Goal: Answer question/provide support: Share knowledge or assist other users

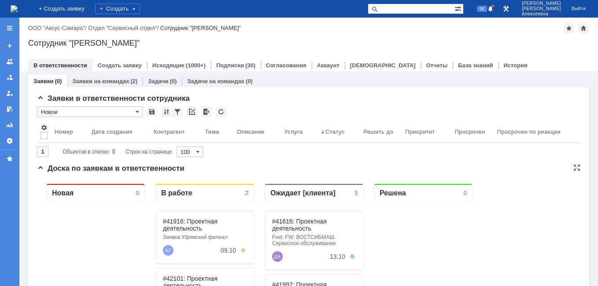
scroll to position [88, 0]
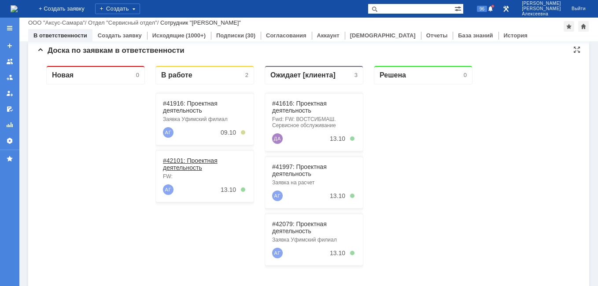
click at [192, 161] on link "#42101: Проектная деятельность" at bounding box center [190, 164] width 55 height 14
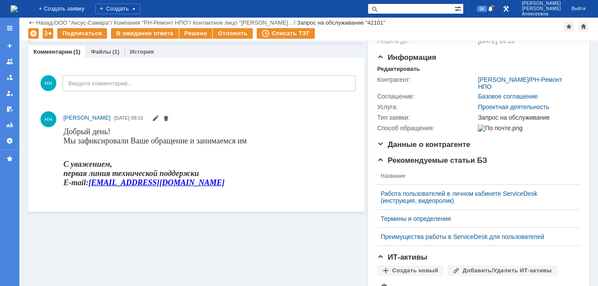
scroll to position [88, 0]
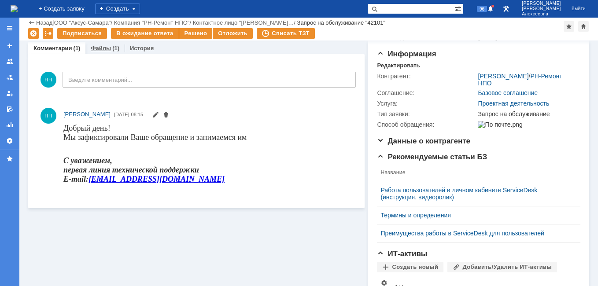
click at [104, 49] on link "Файлы" at bounding box center [101, 48] width 20 height 7
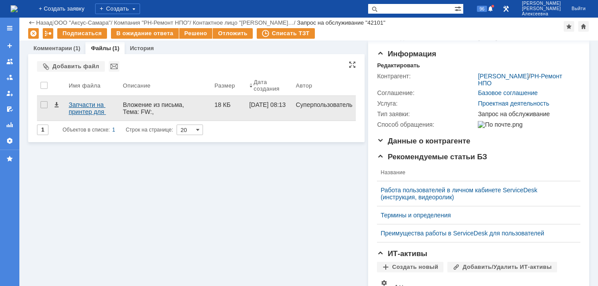
click at [80, 108] on div "Запчасти на принтер для закупки.docx" at bounding box center [92, 108] width 47 height 14
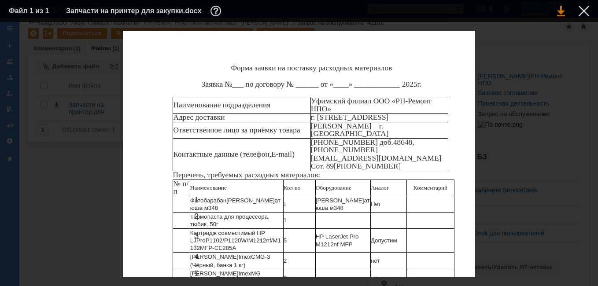
click at [563, 10] on link at bounding box center [561, 11] width 8 height 11
click at [581, 11] on div at bounding box center [584, 11] width 11 height 11
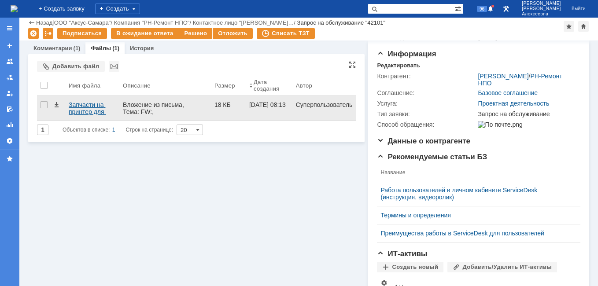
click at [87, 109] on div "Запчасти на принтер для закупки.docx" at bounding box center [92, 108] width 47 height 14
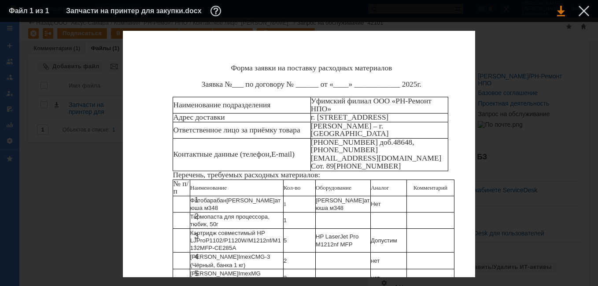
click at [561, 13] on link at bounding box center [561, 11] width 8 height 11
click at [584, 10] on div at bounding box center [584, 11] width 11 height 11
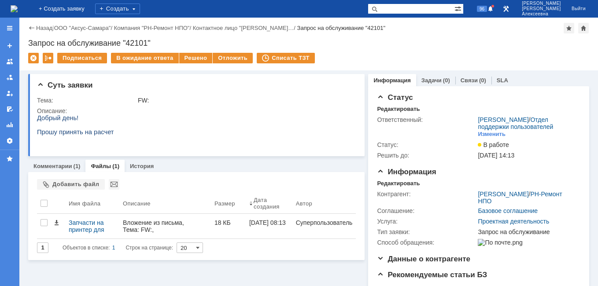
click at [18, 6] on img at bounding box center [14, 8] width 7 height 7
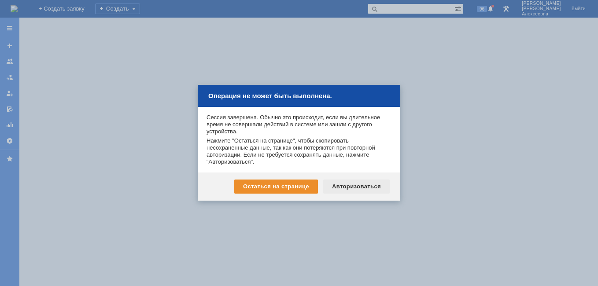
click at [359, 184] on div "Авторизоваться" at bounding box center [356, 187] width 66 height 14
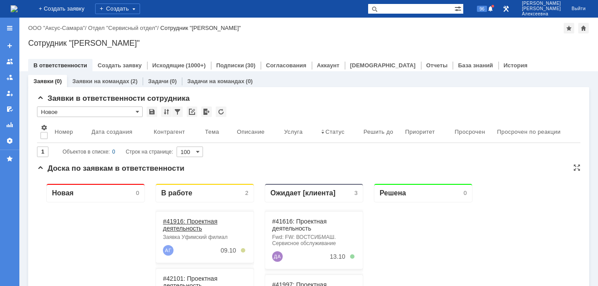
scroll to position [44, 0]
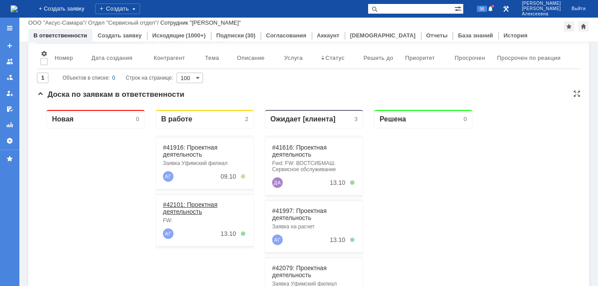
click at [189, 208] on link "#42101: Проектная деятельность" at bounding box center [190, 208] width 55 height 14
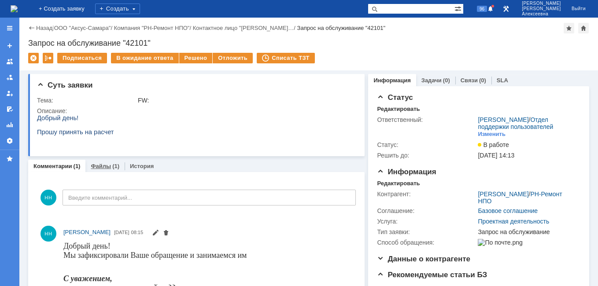
click at [103, 167] on link "Файлы" at bounding box center [101, 166] width 20 height 7
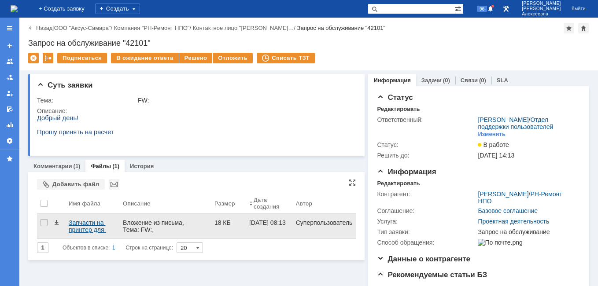
click at [76, 225] on div "Запчасти на принтер для закупки.docx" at bounding box center [92, 226] width 47 height 14
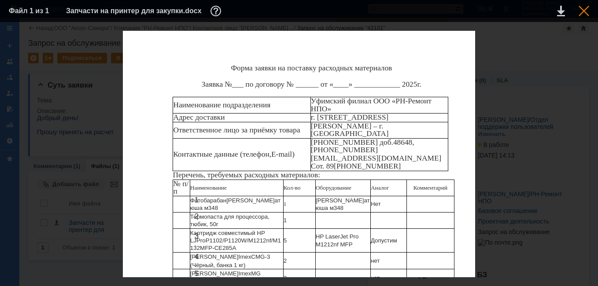
click at [588, 8] on div at bounding box center [584, 11] width 11 height 11
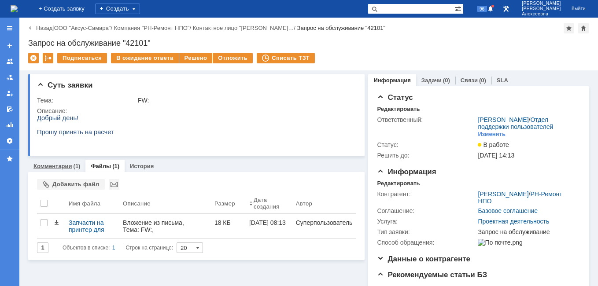
click at [53, 168] on link "Комментарии" at bounding box center [52, 166] width 39 height 7
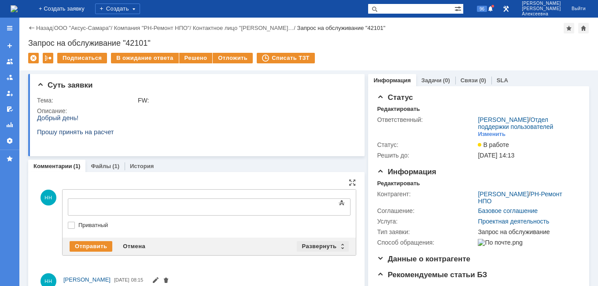
click at [341, 247] on div "Развернуть" at bounding box center [323, 246] width 52 height 11
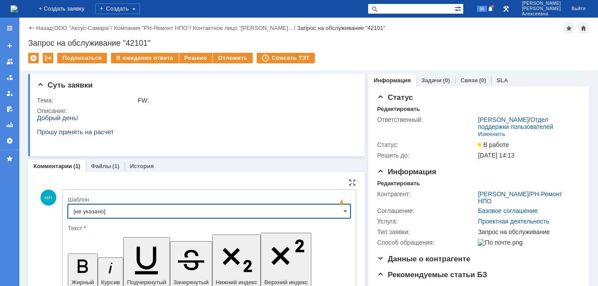
click at [345, 212] on input "[не указано]" at bounding box center [209, 211] width 283 height 14
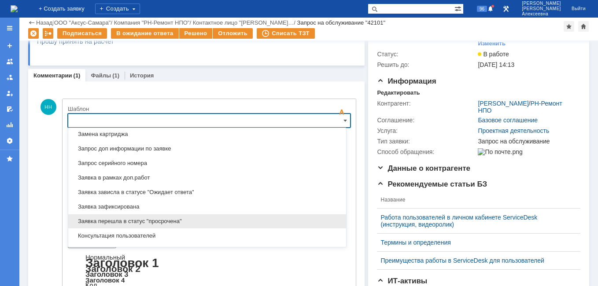
scroll to position [523, 0]
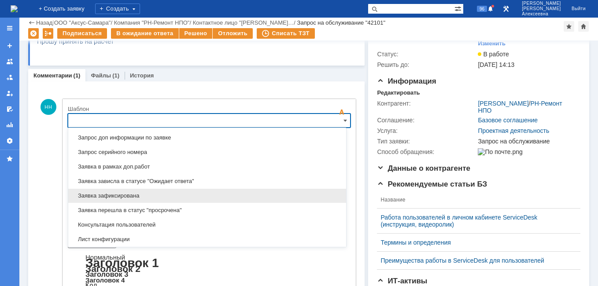
click at [127, 197] on span "Заявка зафиксирована" at bounding box center [207, 195] width 267 height 7
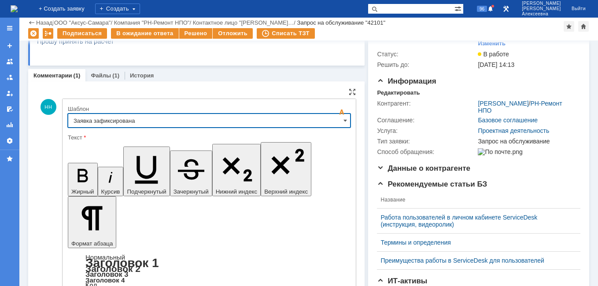
type input "Заявка зафиксирована"
drag, startPoint x: 81, startPoint y: 2157, endPoint x: 91, endPoint y: 2163, distance: 11.9
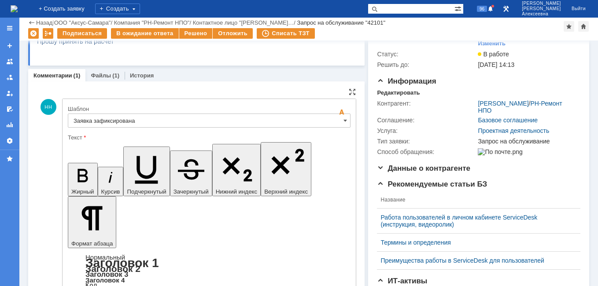
drag, startPoint x: 75, startPoint y: 2157, endPoint x: 80, endPoint y: 2157, distance: 4.8
drag, startPoint x: 212, startPoint y: 2168, endPoint x: 77, endPoint y: 2165, distance: 134.8
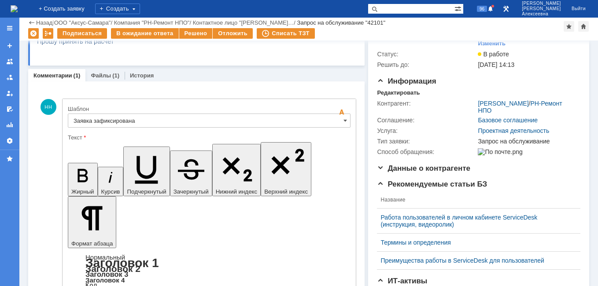
scroll to position [99, 0]
drag, startPoint x: 254, startPoint y: 2191, endPoint x: 386, endPoint y: 2288, distance: 163.7
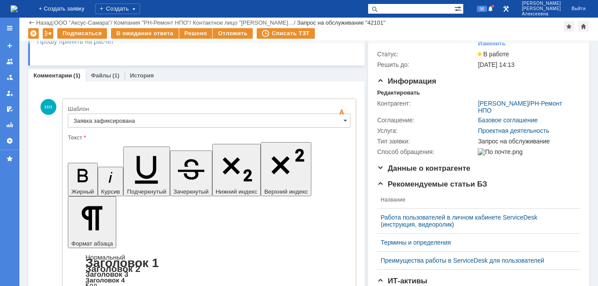
drag, startPoint x: 133, startPoint y: 245, endPoint x: 102, endPoint y: 86, distance: 161.6
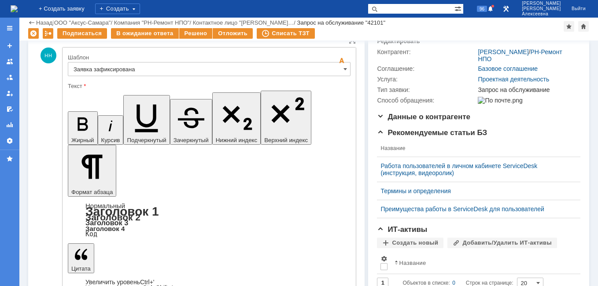
scroll to position [193, 0]
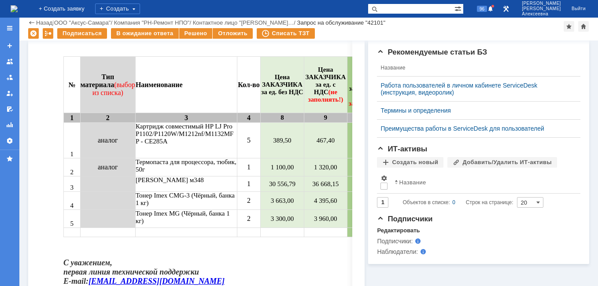
scroll to position [0, 0]
click at [134, 30] on div "В ожидание ответа" at bounding box center [144, 33] width 67 height 11
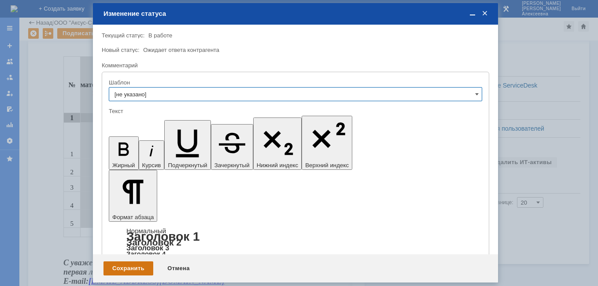
click at [130, 264] on div "Сохранить" at bounding box center [128, 269] width 50 height 14
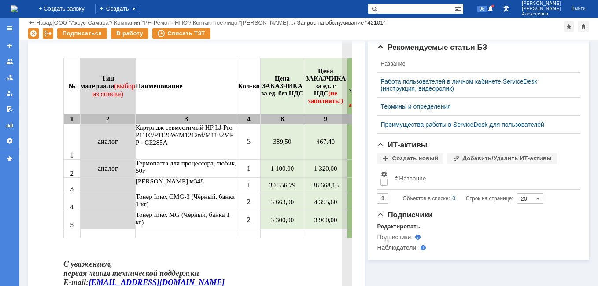
scroll to position [66, 0]
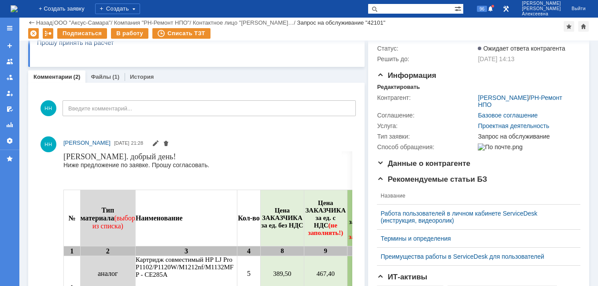
click at [18, 10] on img at bounding box center [14, 8] width 7 height 7
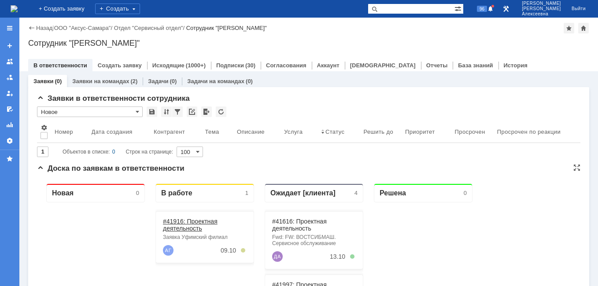
click at [191, 224] on link "#41916: Проектная деятельность" at bounding box center [190, 225] width 55 height 14
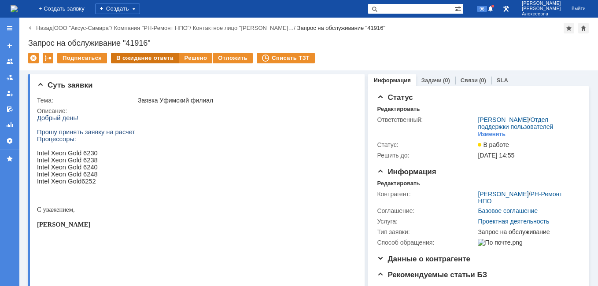
click at [139, 56] on div "В ожидание ответа" at bounding box center [144, 58] width 67 height 11
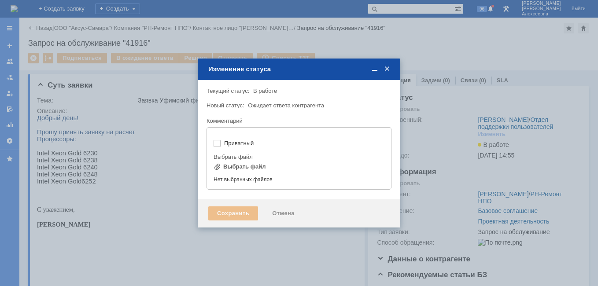
type input "[не указано]"
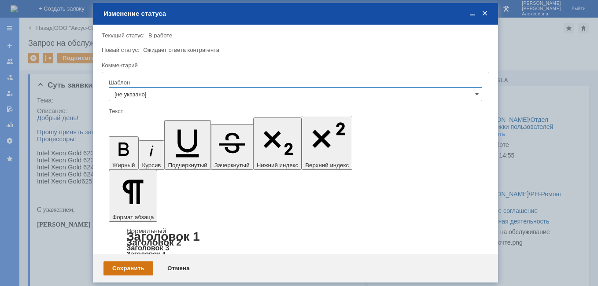
click at [126, 265] on div "Сохранить" at bounding box center [128, 269] width 50 height 14
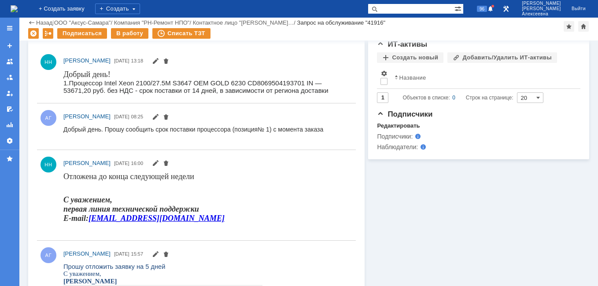
scroll to position [308, 0]
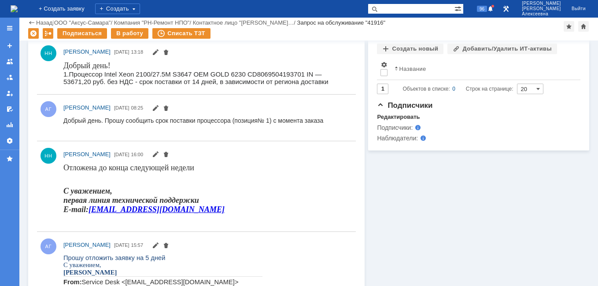
click at [18, 7] on img at bounding box center [14, 8] width 7 height 7
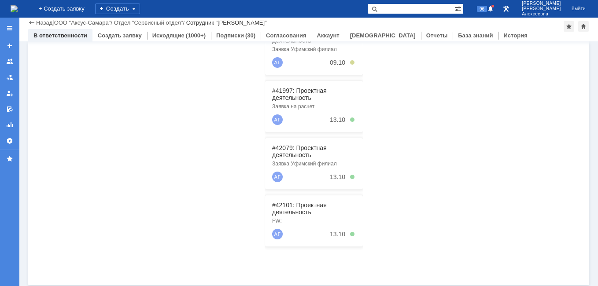
scroll to position [225, 0]
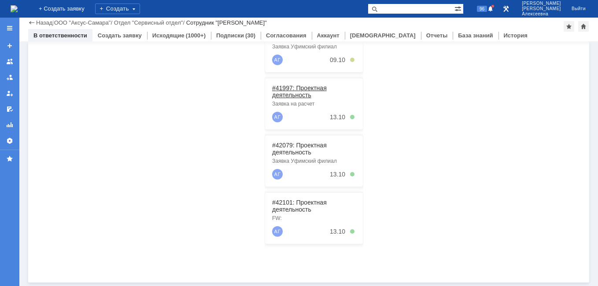
click at [296, 88] on link "#41997: Проектная деятельность" at bounding box center [299, 92] width 55 height 14
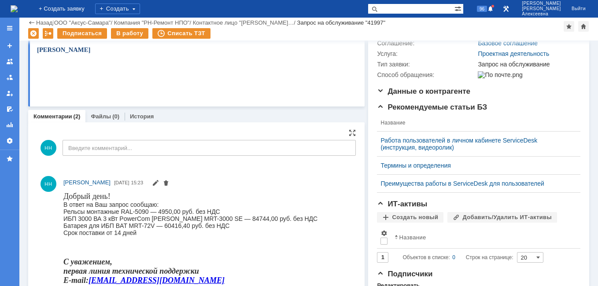
scroll to position [176, 0]
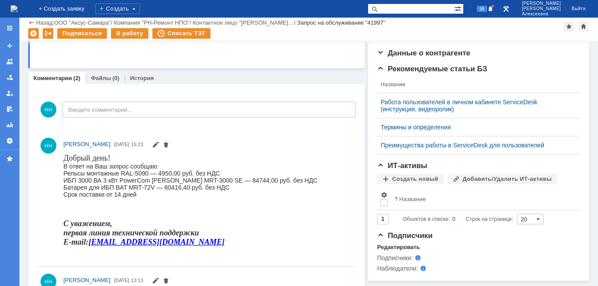
click at [18, 8] on img at bounding box center [14, 8] width 7 height 7
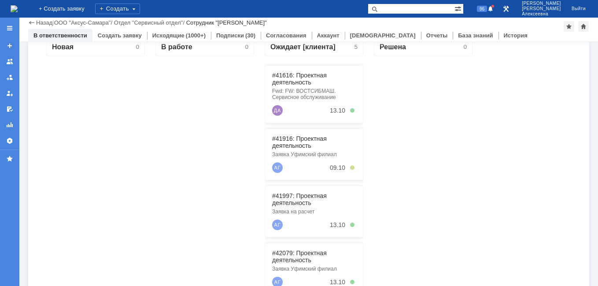
scroll to position [132, 0]
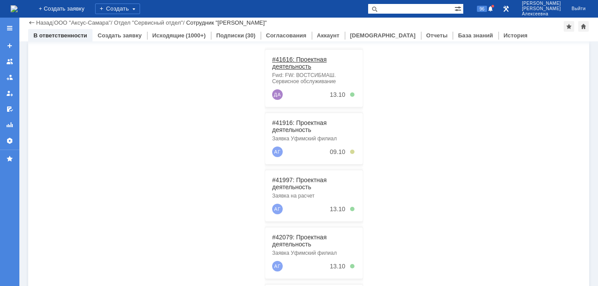
click at [307, 57] on link "#41616: Проектная деятельность" at bounding box center [299, 63] width 55 height 14
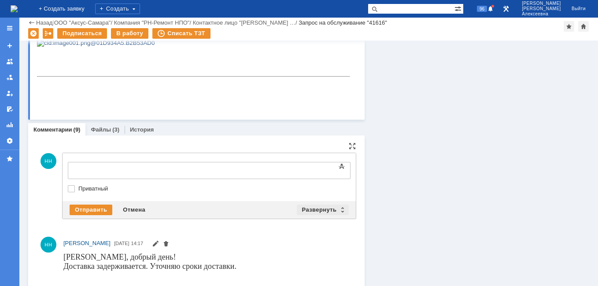
click at [340, 206] on div "Развернуть" at bounding box center [323, 210] width 52 height 11
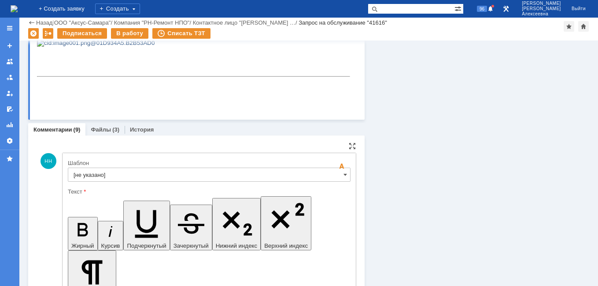
click at [336, 174] on input "[не указано]" at bounding box center [209, 175] width 283 height 14
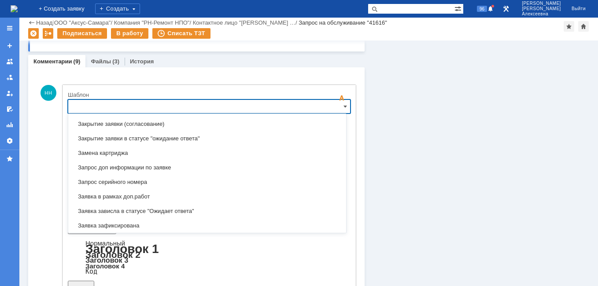
scroll to position [567, 0]
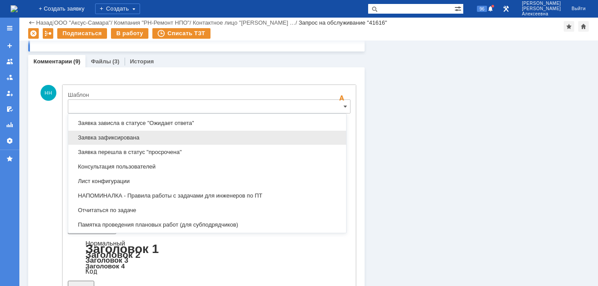
click at [133, 136] on span "Заявка зафиксирована" at bounding box center [207, 137] width 267 height 7
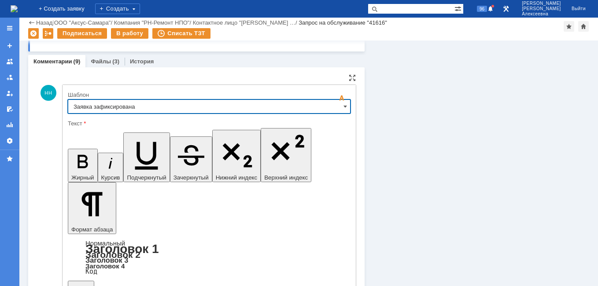
type input "Заявка зафиксирована"
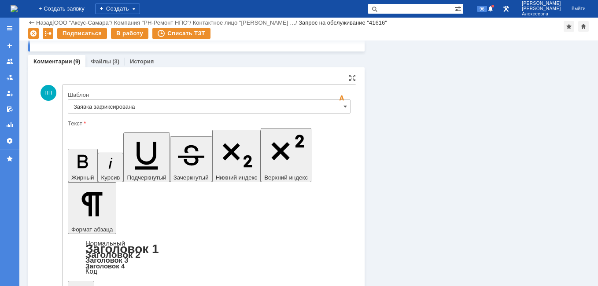
drag, startPoint x: 266, startPoint y: 2153, endPoint x: 88, endPoint y: 2154, distance: 177.9
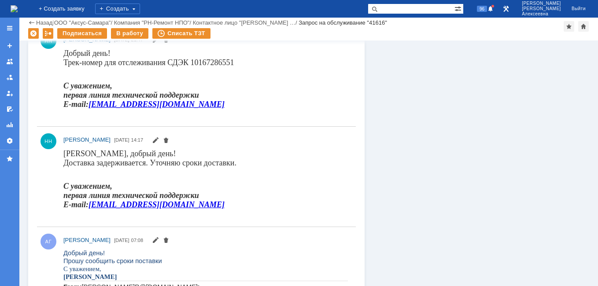
scroll to position [0, 0]
